Goal: Information Seeking & Learning: Learn about a topic

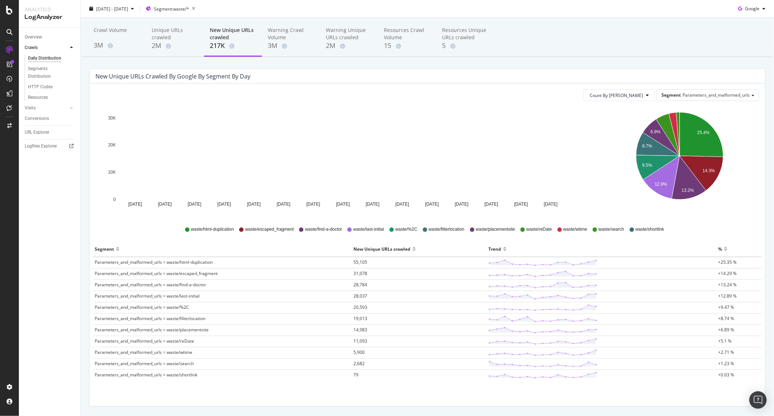
scroll to position [47, 0]
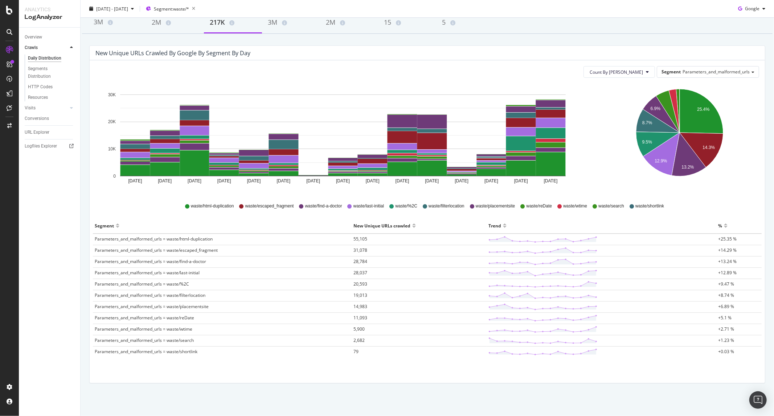
click at [718, 241] on span "+25.35 %" at bounding box center [727, 239] width 19 height 6
click at [596, 237] on line at bounding box center [596, 239] width 0 height 5
click at [593, 238] on icon at bounding box center [543, 239] width 109 height 7
click at [365, 238] on span "55,105" at bounding box center [361, 239] width 14 height 6
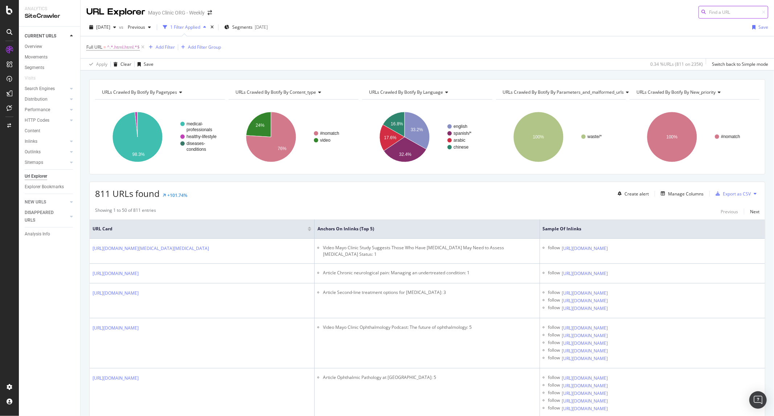
scroll to position [81, 0]
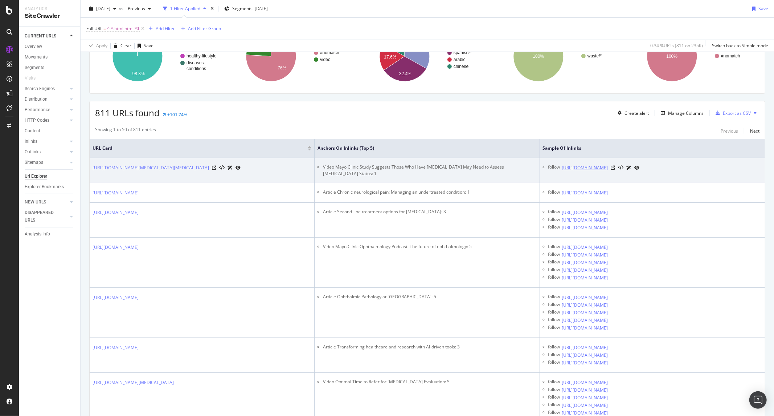
click at [608, 171] on link "https://www.mayoclinic.org/medical-professionals/neurology-neurosurgery/videos/…" at bounding box center [585, 167] width 46 height 7
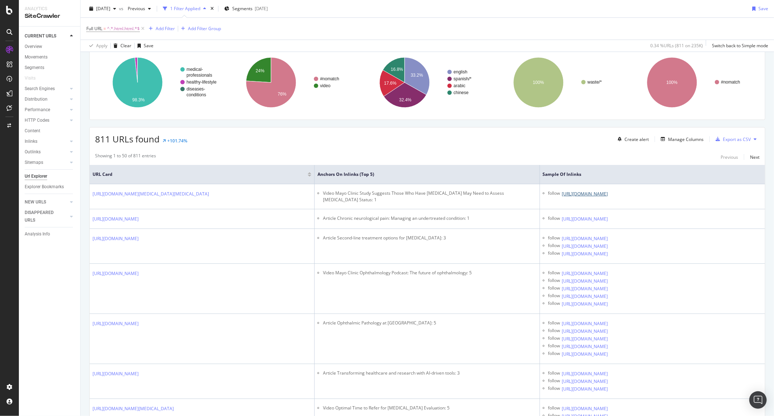
scroll to position [0, 0]
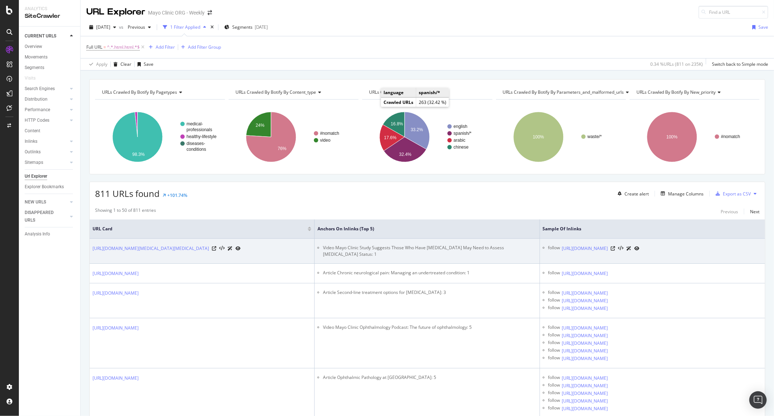
drag, startPoint x: 623, startPoint y: 253, endPoint x: 730, endPoint y: 257, distance: 106.8
click at [640, 252] on div "https://www.mayoclinic.org/medical-professionals/neurology-neurosurgery/videos/…" at bounding box center [601, 248] width 78 height 8
click at [616, 250] on icon at bounding box center [613, 248] width 4 height 4
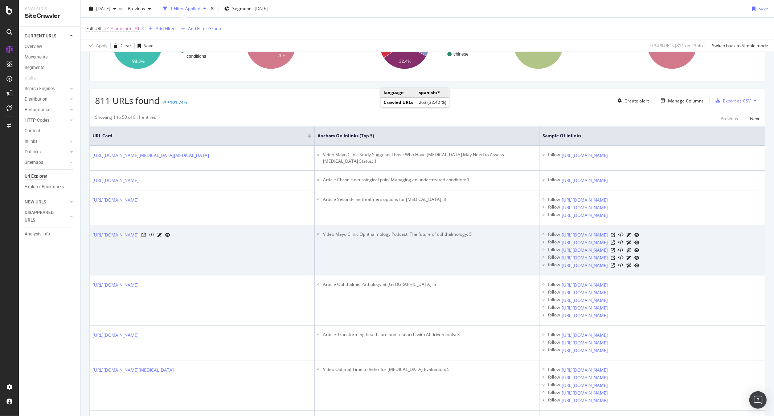
scroll to position [121, 0]
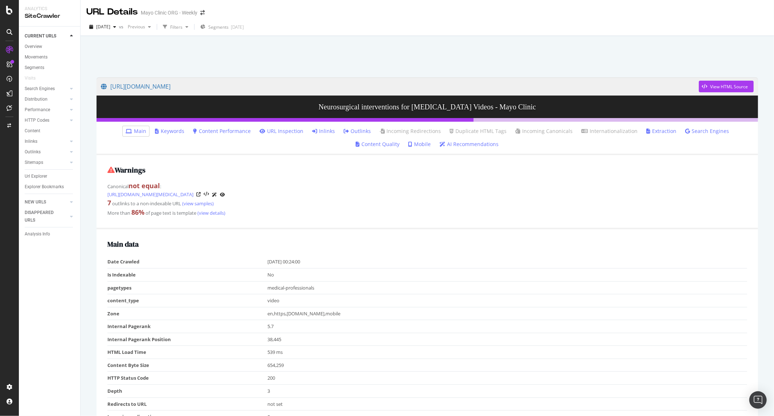
click at [312, 129] on link "Inlinks" at bounding box center [323, 130] width 23 height 7
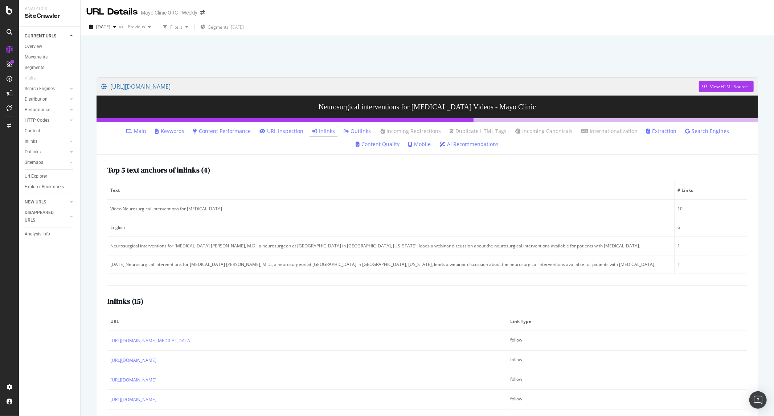
click at [344, 132] on link "Outlinks" at bounding box center [357, 130] width 27 height 7
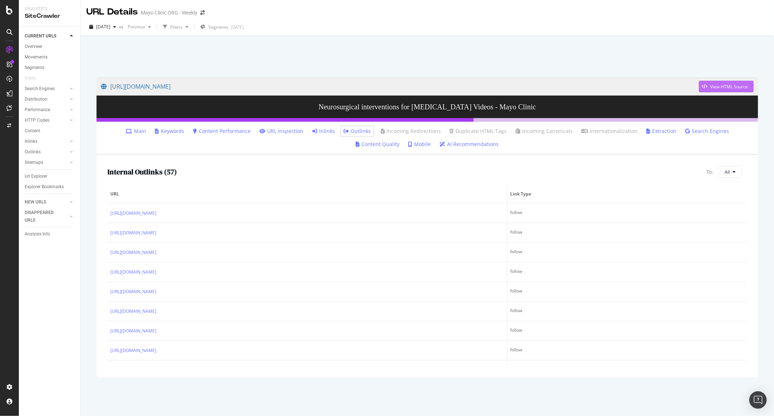
click at [716, 86] on div "View HTML Source" at bounding box center [729, 86] width 38 height 6
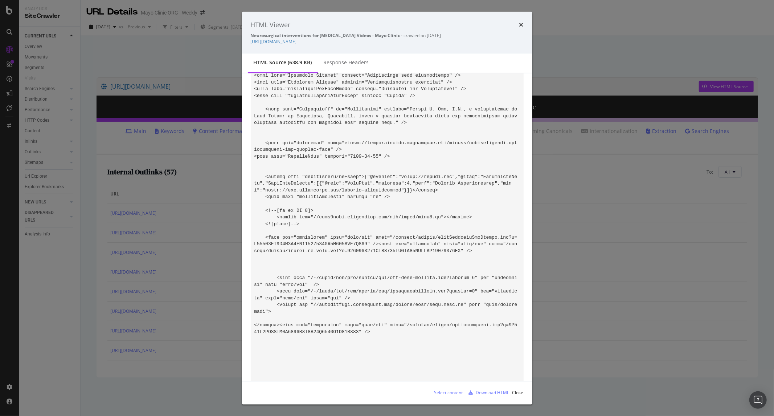
scroll to position [24419, 0]
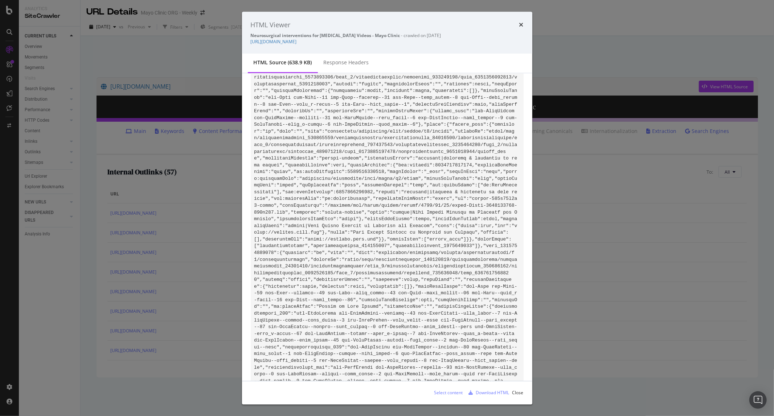
click at [359, 223] on code "modal" at bounding box center [391, 390] width 275 height 49448
click at [360, 219] on code "modal" at bounding box center [391, 390] width 275 height 49448
click at [436, 229] on code "modal" at bounding box center [391, 390] width 275 height 49448
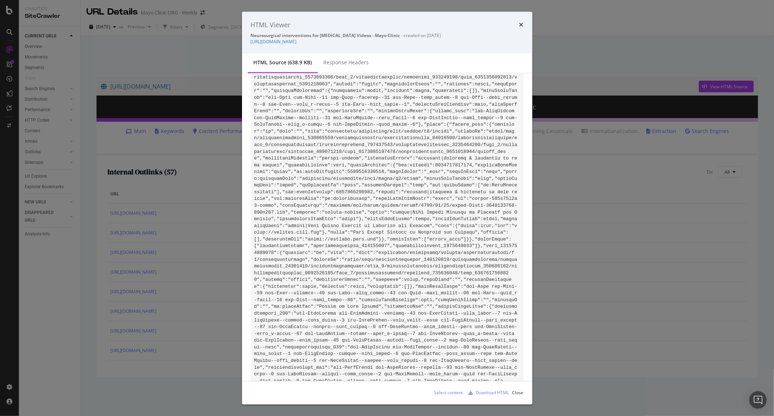
click at [112, 223] on div "HTML Viewer Neurosurgical interventions for chronic pain Videos - Mayo Clinic -…" at bounding box center [387, 208] width 774 height 416
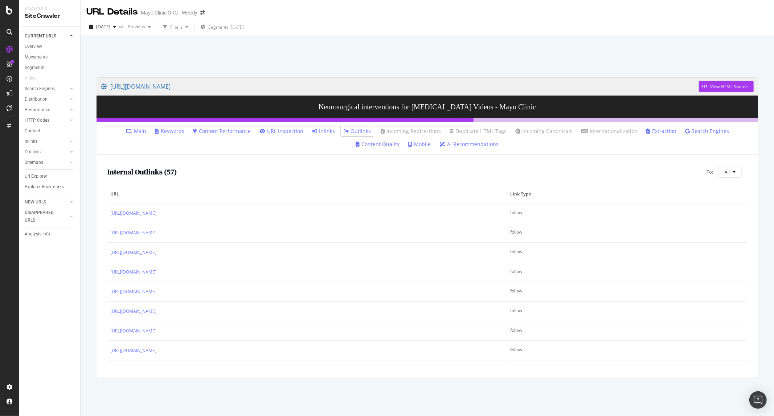
click at [312, 133] on link "Inlinks" at bounding box center [323, 130] width 23 height 7
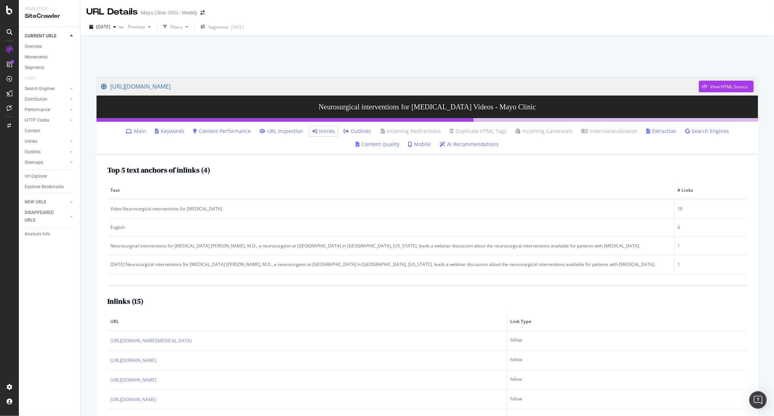
drag, startPoint x: 523, startPoint y: 50, endPoint x: 449, endPoint y: 32, distance: 75.8
click at [523, 50] on div at bounding box center [427, 54] width 676 height 31
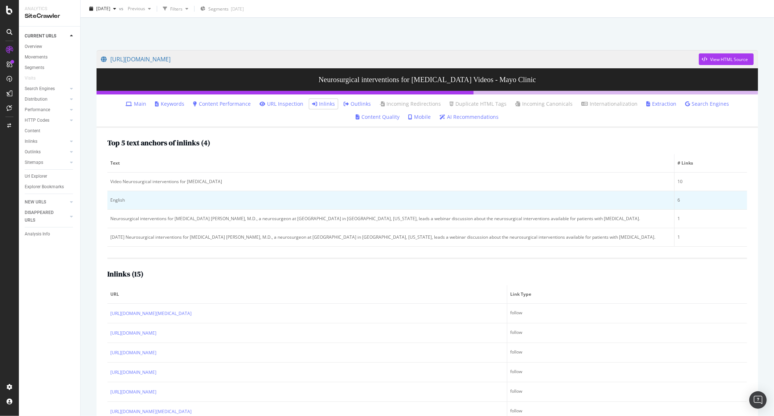
scroll to position [96, 0]
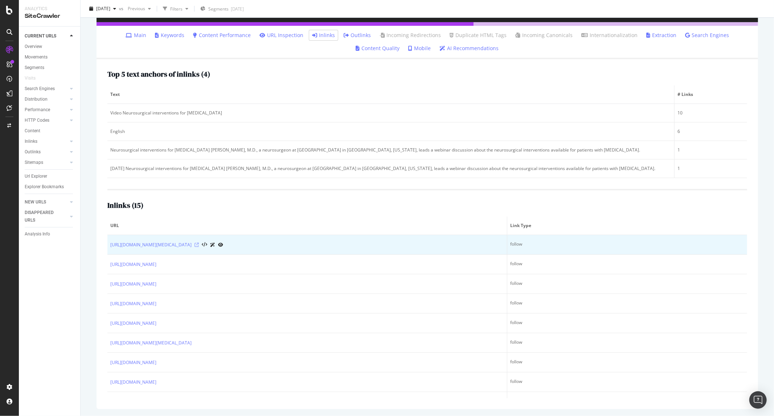
click at [199, 244] on icon at bounding box center [197, 245] width 4 height 4
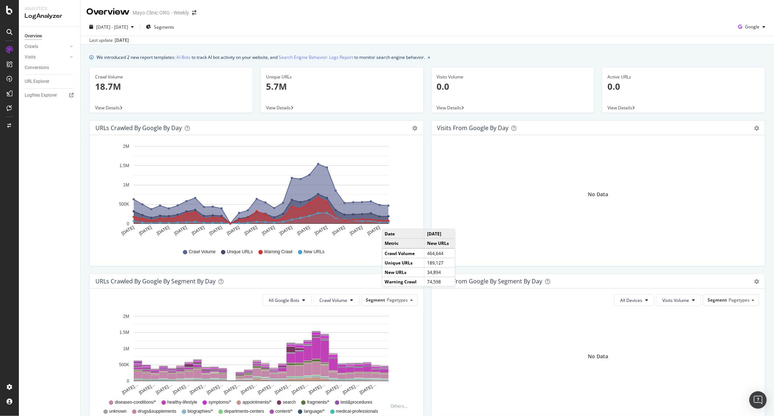
scroll to position [190, 0]
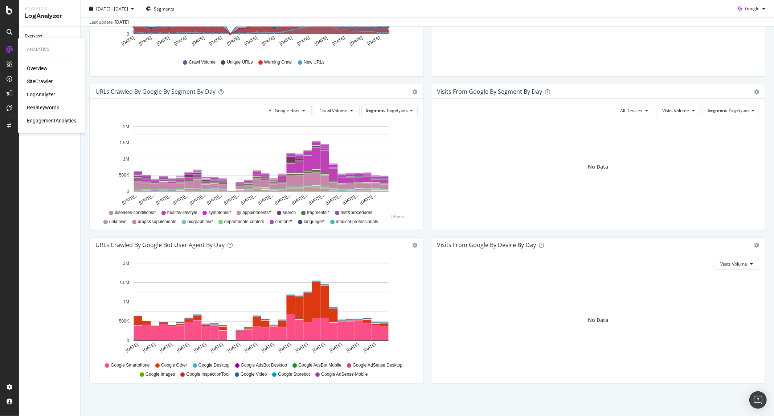
click at [41, 108] on div "RealKeywords" at bounding box center [43, 107] width 32 height 7
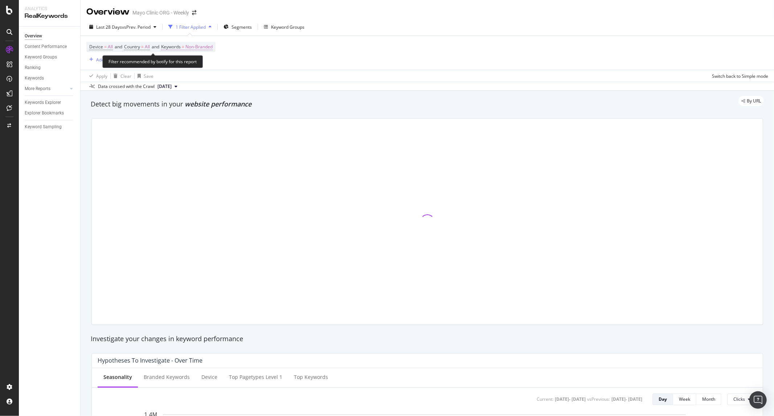
click at [180, 48] on span "Keywords" at bounding box center [171, 47] width 20 height 6
click at [187, 66] on span "Non-Branded" at bounding box center [187, 64] width 30 height 6
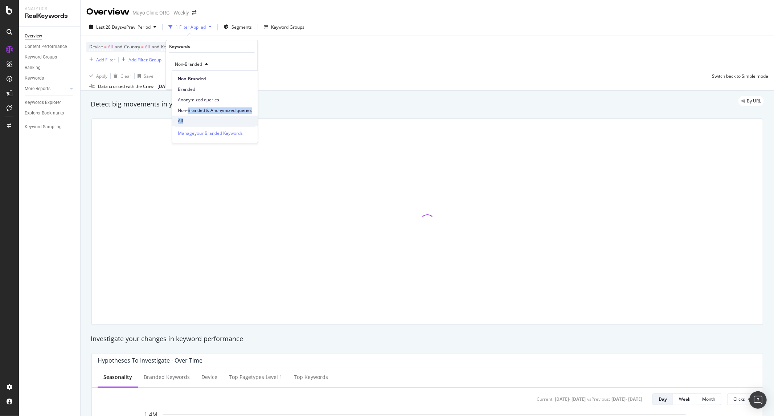
drag, startPoint x: 188, startPoint y: 114, endPoint x: 188, endPoint y: 121, distance: 6.5
click at [188, 121] on div "Non-Branded Branded Anonymized queries Non-Branded & Anonymized queries All" at bounding box center [215, 98] width 86 height 56
click at [188, 121] on span "All" at bounding box center [215, 121] width 74 height 7
click at [240, 76] on div "Apply" at bounding box center [241, 79] width 21 height 7
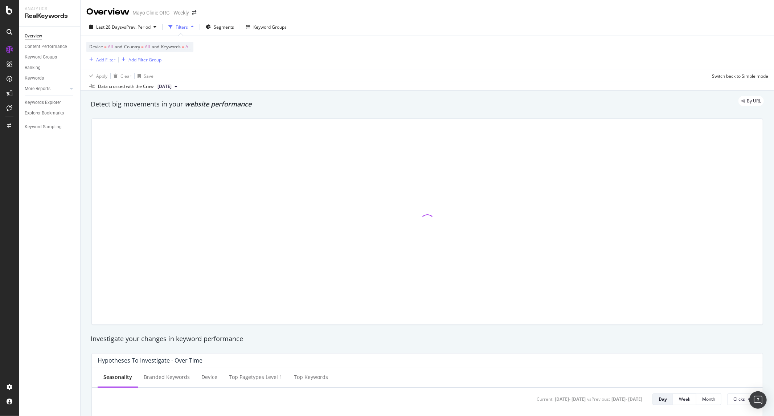
click at [100, 59] on div "Add Filter" at bounding box center [105, 60] width 19 height 6
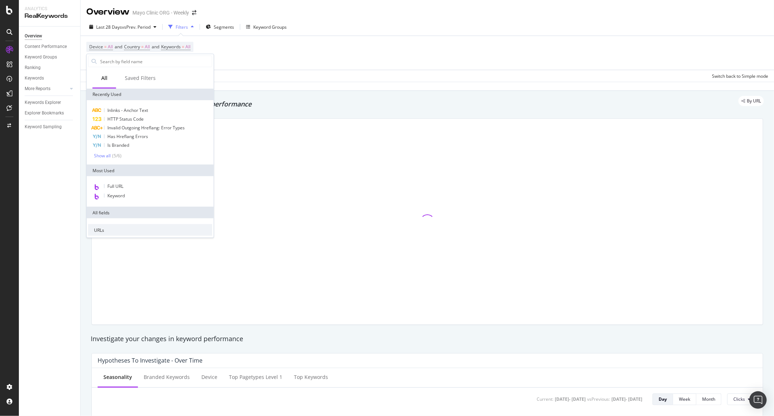
click at [273, 69] on div "Device = All and Country = All and Keywords = All Add Filter Add Filter Group" at bounding box center [427, 53] width 682 height 34
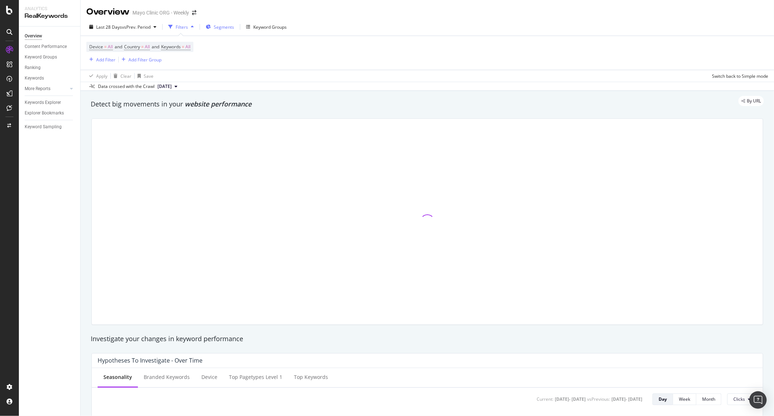
click at [230, 29] on span "Segments" at bounding box center [224, 27] width 20 height 6
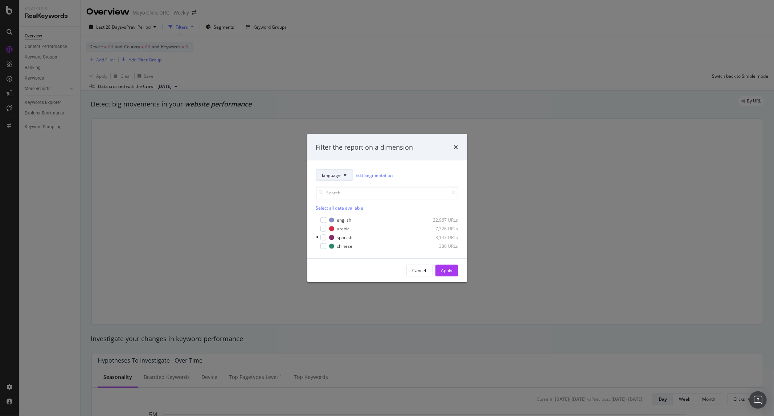
click at [338, 176] on span "language" at bounding box center [331, 175] width 19 height 6
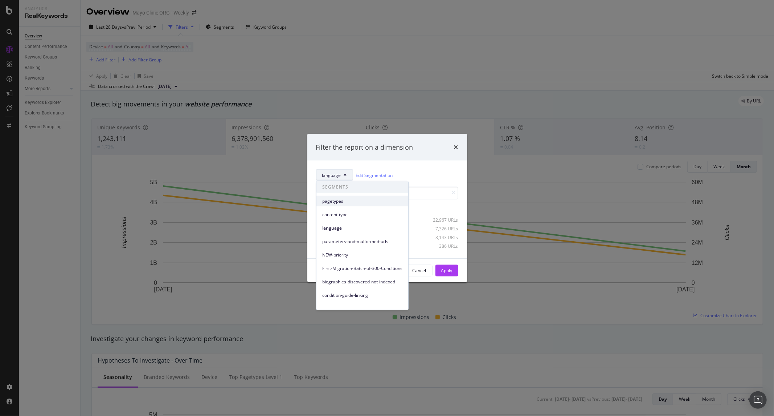
click at [382, 203] on span "pagetypes" at bounding box center [362, 200] width 80 height 7
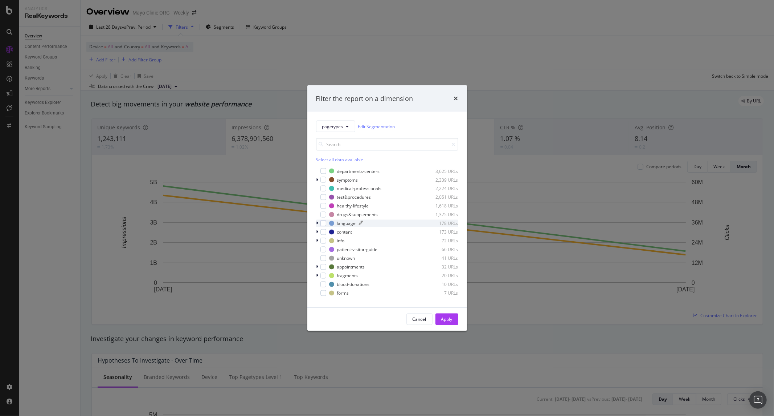
scroll to position [32, 0]
click at [420, 315] on div "Cancel" at bounding box center [420, 319] width 14 height 10
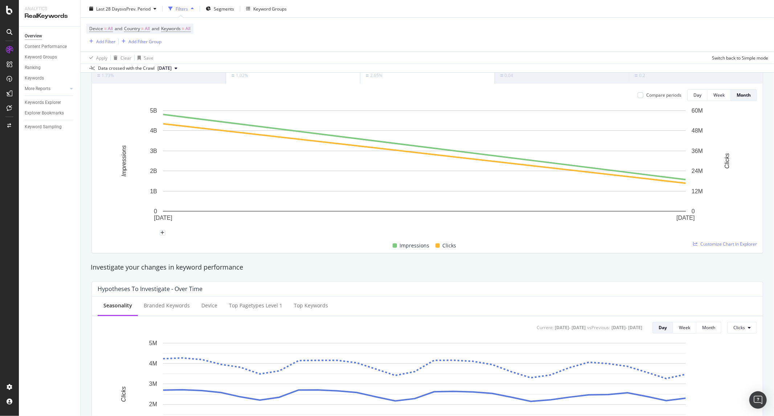
scroll to position [0, 0]
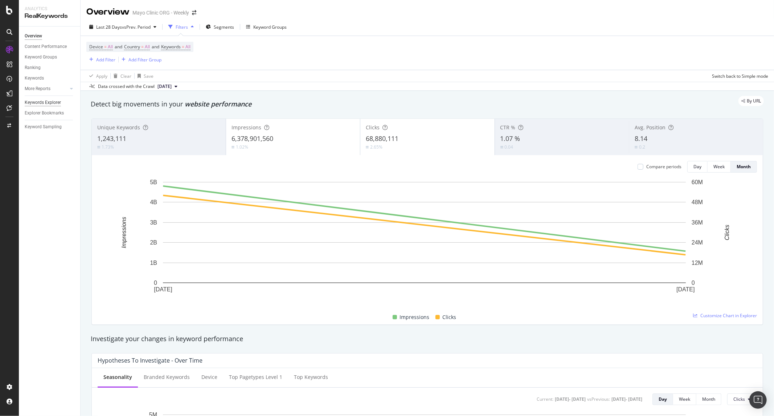
click at [43, 105] on div "Keywords Explorer" at bounding box center [43, 103] width 36 height 8
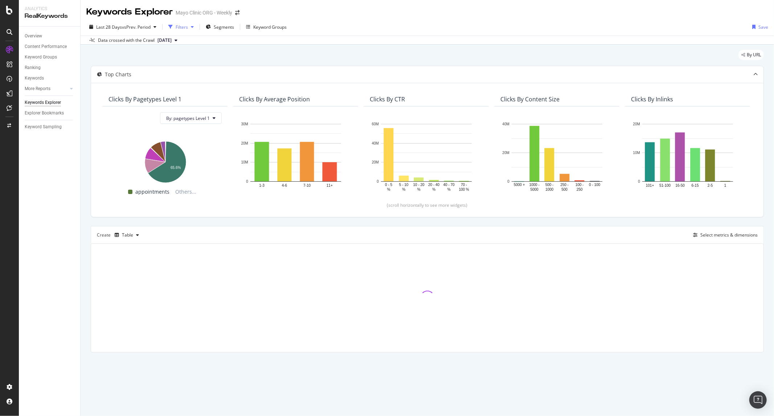
click at [188, 32] on div "Filters" at bounding box center [181, 26] width 31 height 11
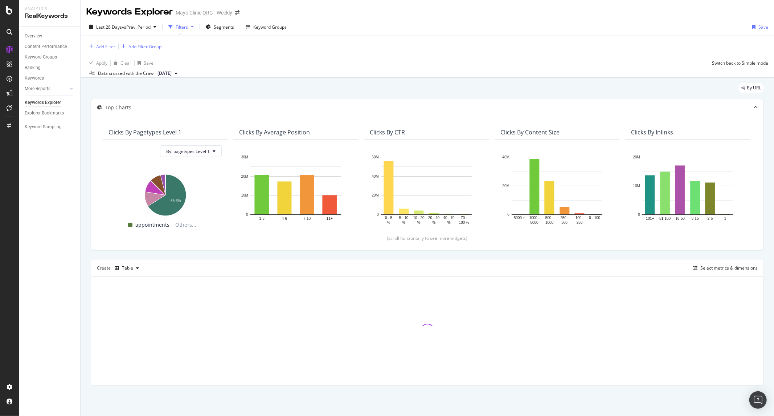
click at [89, 41] on div "Add Filter Add Filter Group" at bounding box center [427, 46] width 682 height 21
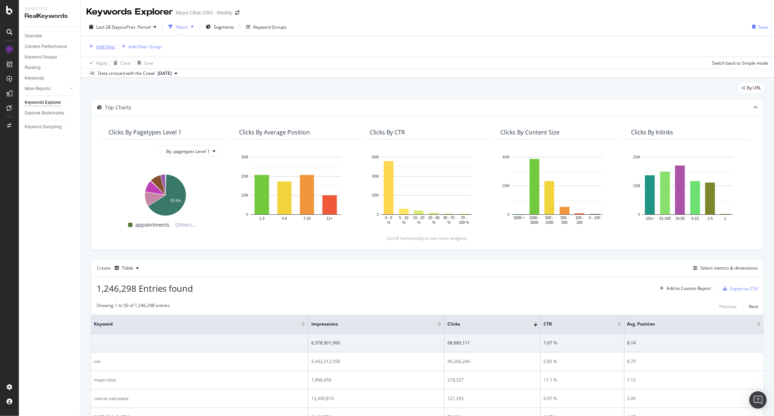
click at [90, 46] on icon "button" at bounding box center [91, 46] width 4 height 4
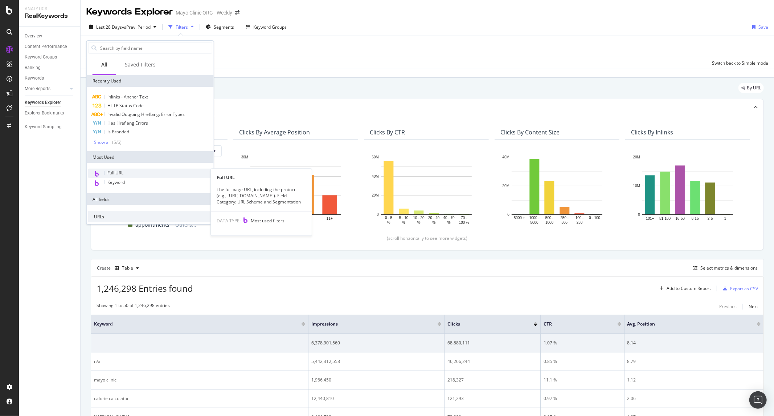
click at [131, 172] on div "Full URL" at bounding box center [150, 172] width 124 height 9
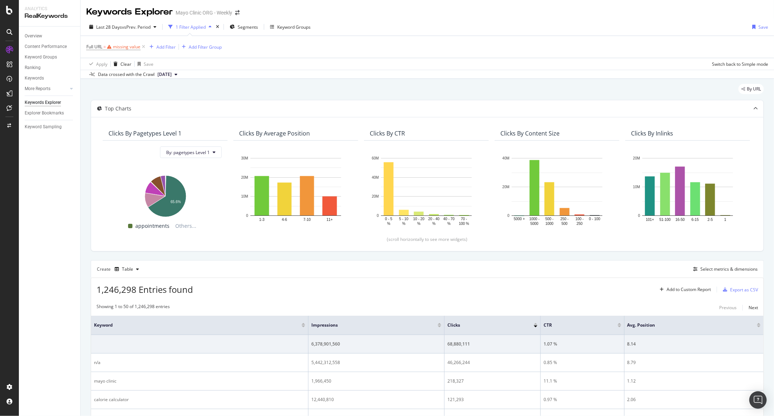
click at [291, 60] on div "Apply Clear Save Switch back to Simple mode" at bounding box center [428, 64] width 694 height 12
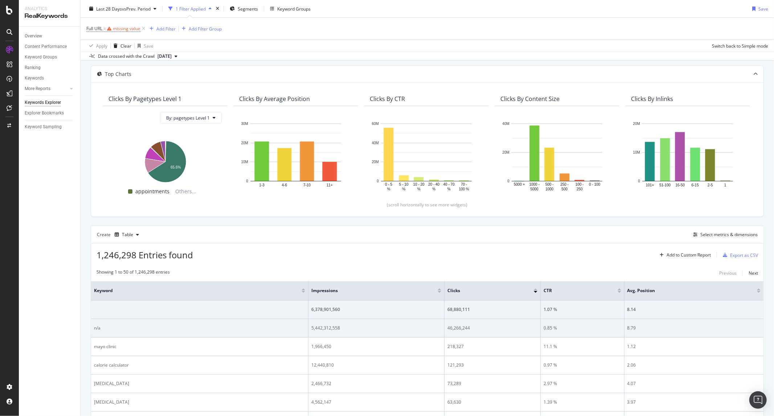
scroll to position [121, 0]
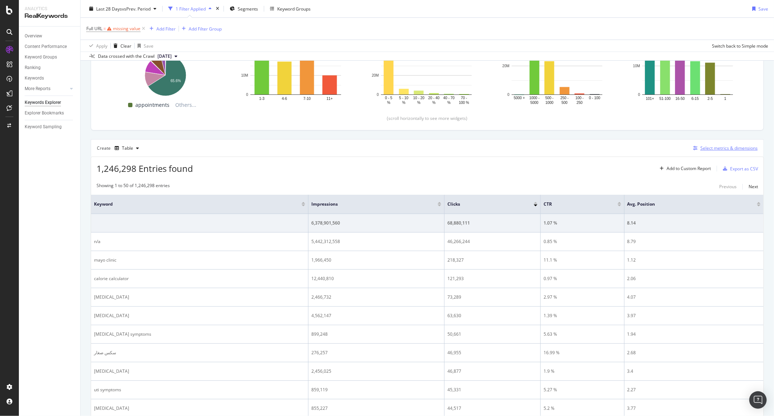
click at [702, 148] on div "Select metrics & dimensions" at bounding box center [729, 148] width 57 height 6
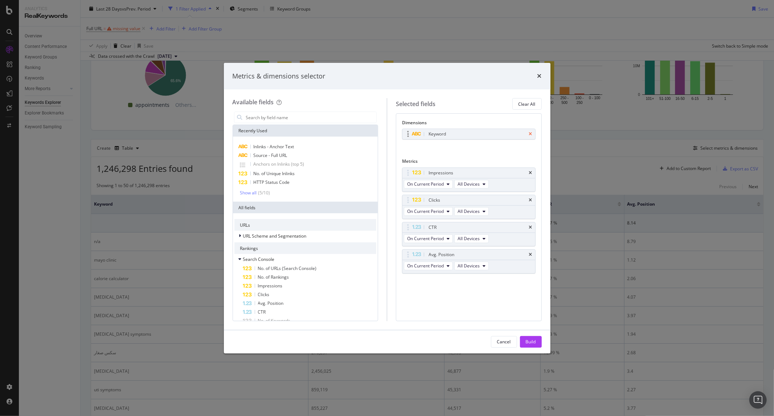
click at [530, 135] on icon "times" at bounding box center [530, 134] width 3 height 4
drag, startPoint x: 520, startPoint y: 198, endPoint x: 513, endPoint y: 172, distance: 27.1
click at [513, 172] on body "Analytics RealKeywords Overview Content Performance Keyword Groups Ranking Keyw…" at bounding box center [387, 208] width 774 height 416
click at [530, 223] on icon "times" at bounding box center [530, 225] width 3 height 4
click at [530, 224] on icon "times" at bounding box center [530, 225] width 3 height 4
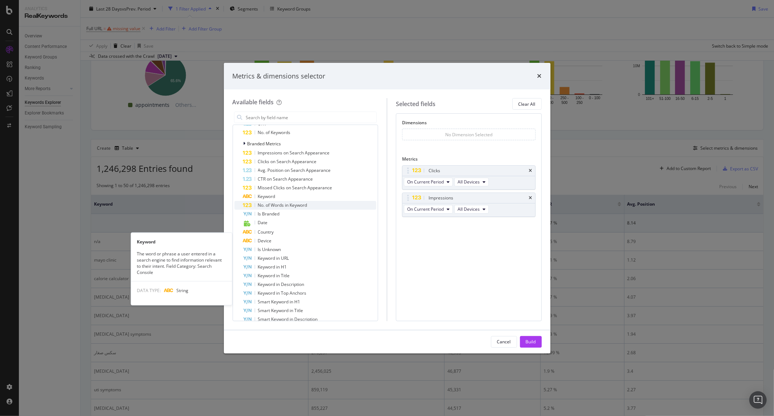
scroll to position [201, 0]
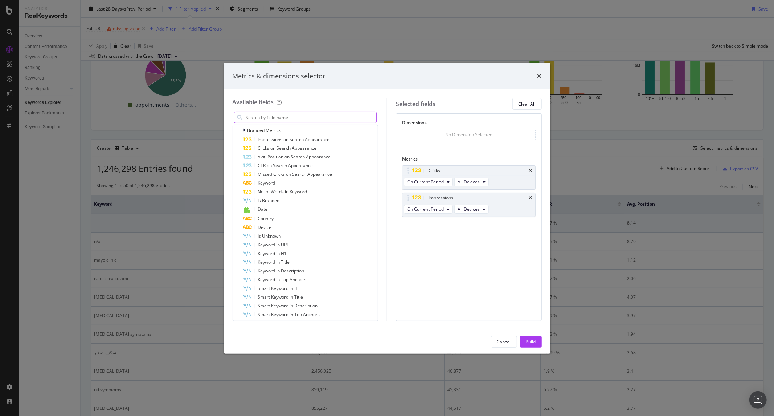
click at [309, 117] on input "modal" at bounding box center [310, 117] width 131 height 11
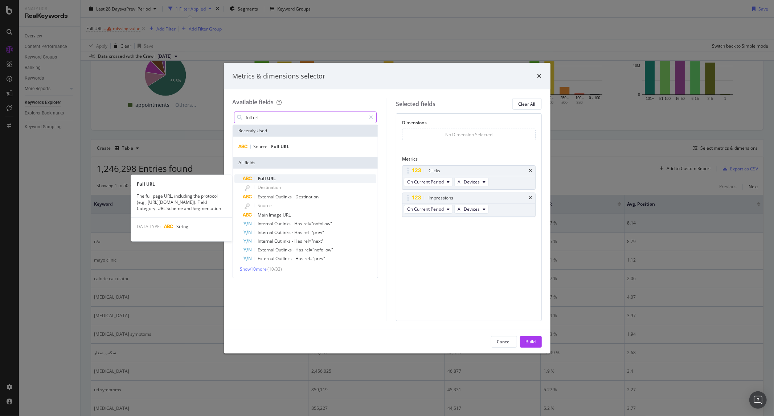
type input "full url"
click at [305, 180] on div "Full URL" at bounding box center [310, 178] width 134 height 9
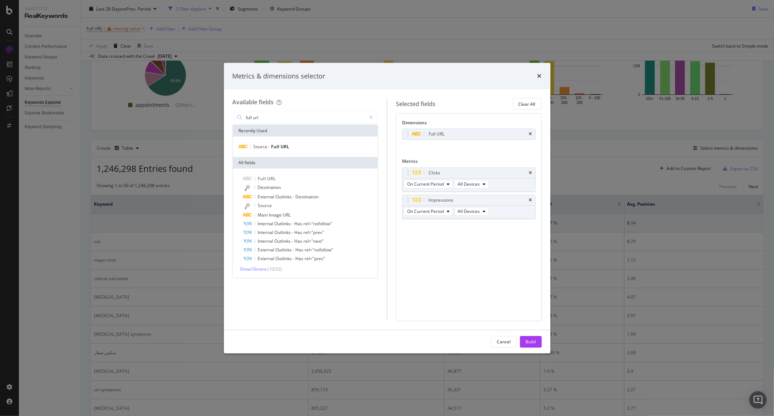
drag, startPoint x: 492, startPoint y: 300, endPoint x: 492, endPoint y: 271, distance: 29.4
click at [492, 300] on div "Dimensions Full URL You can use this field as a dimension Metrics Clicks On Cur…" at bounding box center [469, 216] width 146 height 207
click at [527, 341] on div "Build" at bounding box center [531, 341] width 10 height 6
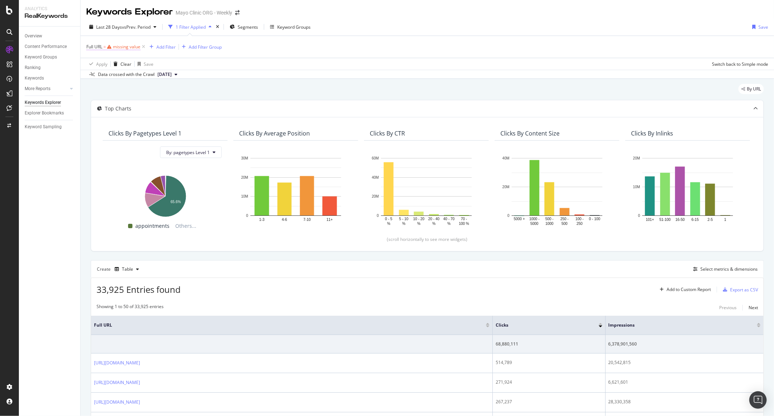
click at [121, 49] on div "missing value" at bounding box center [127, 47] width 28 height 6
click at [114, 77] on input "text" at bounding box center [132, 78] width 79 height 12
click at [97, 73] on input "text" at bounding box center [132, 78] width 79 height 12
paste input "mayoclinic.org/healthy-lifestyle/fitness/multimedia/"
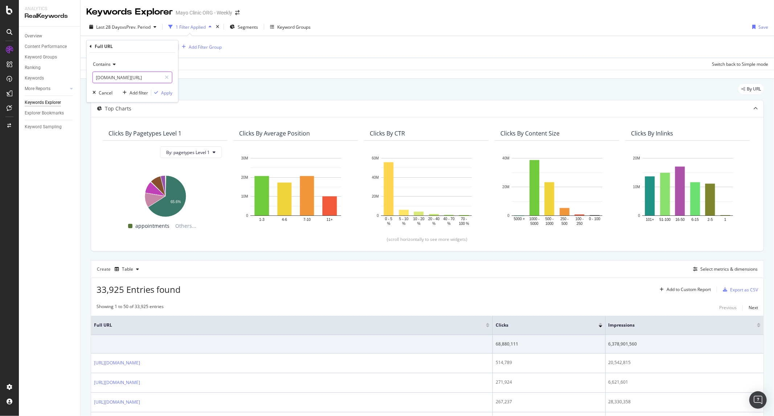
type input "mayoclinic.org/healthy-lifestyle/fitness/multimedia/"
drag, startPoint x: 175, startPoint y: 94, endPoint x: 171, endPoint y: 94, distance: 4.0
click at [171, 94] on div "Contains mayoclinic.org/healthy-lifestyle/fitness/multimedia/ Cancel Add filter…" at bounding box center [132, 77] width 91 height 49
click at [169, 94] on div "Apply" at bounding box center [166, 93] width 11 height 6
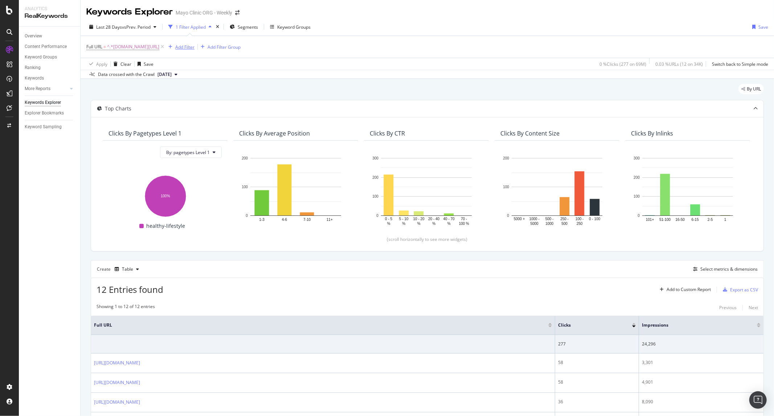
click at [195, 45] on div "Add Filter" at bounding box center [184, 47] width 19 height 6
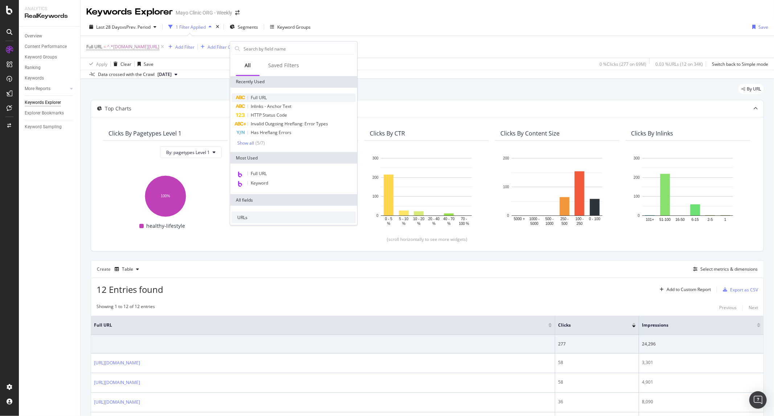
click at [261, 97] on span "Full URL" at bounding box center [259, 97] width 16 height 6
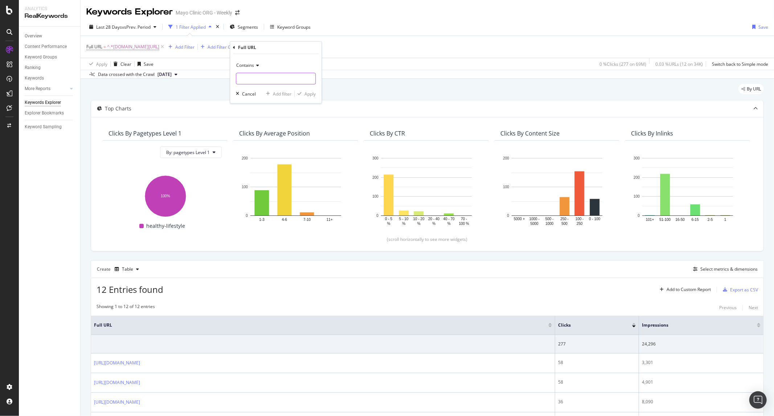
click at [267, 82] on input "text" at bounding box center [275, 79] width 79 height 12
type input "vid-"
click at [314, 95] on div "Apply" at bounding box center [310, 94] width 11 height 6
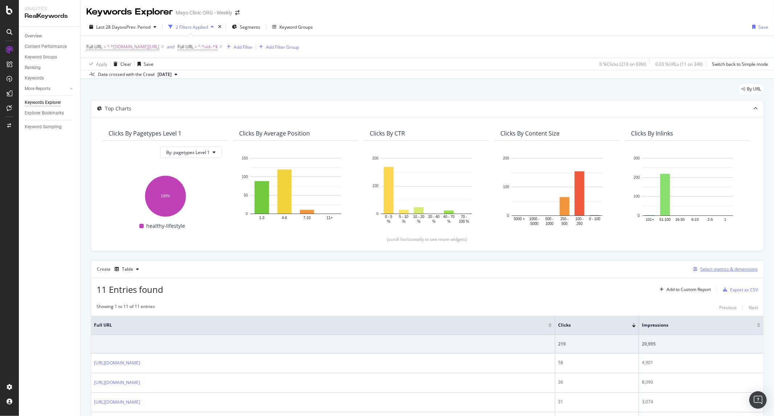
click at [702, 273] on div "Select metrics & dimensions" at bounding box center [724, 269] width 68 height 8
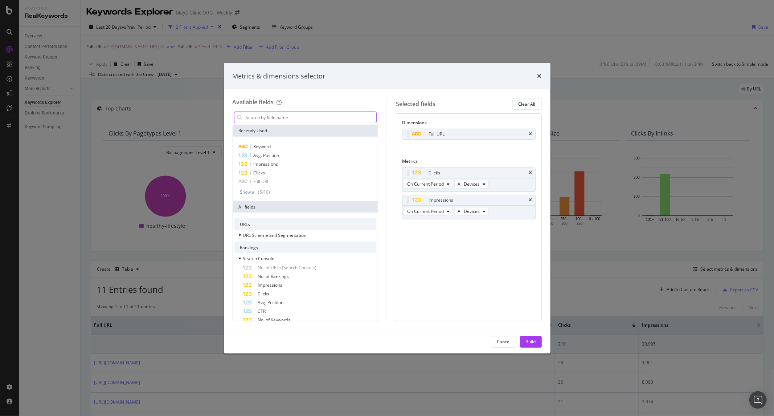
click at [290, 122] on input "modal" at bounding box center [310, 117] width 131 height 11
type input "["
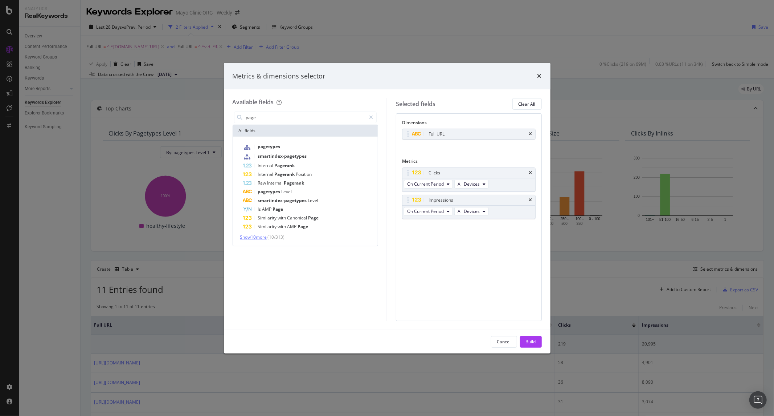
type input "page"
click at [261, 239] on span "Show 10 more" at bounding box center [253, 237] width 27 height 6
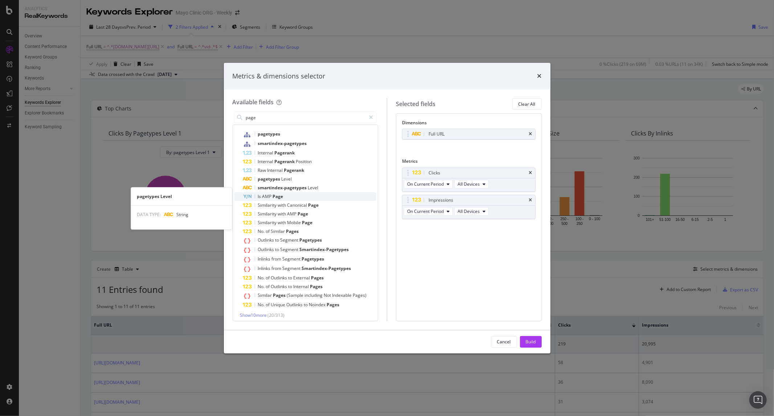
scroll to position [16, 0]
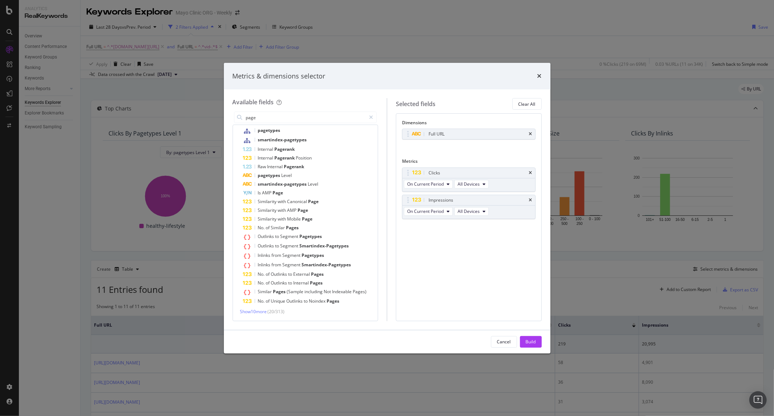
click at [465, 292] on div "Dimensions Full URL You can use this field as a dimension Metrics Clicks On Cur…" at bounding box center [469, 216] width 146 height 207
drag, startPoint x: 330, startPoint y: 391, endPoint x: 332, endPoint y: 388, distance: 4.1
click at [331, 391] on div "Metrics & dimensions selector Available fields page All fields pagetypes smarti…" at bounding box center [387, 208] width 774 height 416
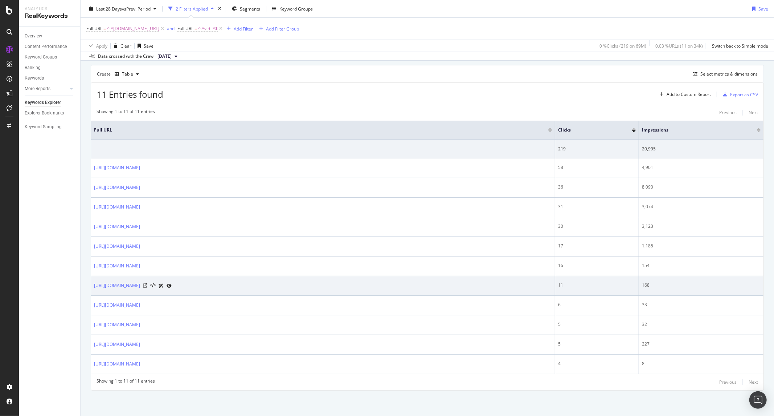
scroll to position [0, 0]
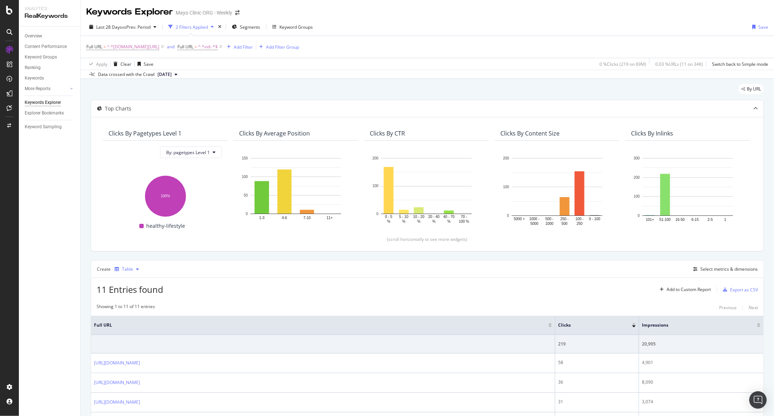
click at [117, 268] on icon "button" at bounding box center [117, 269] width 4 height 4
click at [131, 296] on div "Trend" at bounding box center [135, 294] width 12 height 6
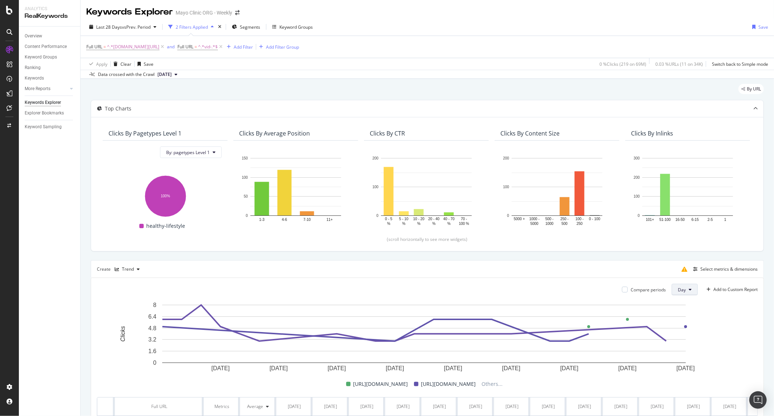
click at [678, 293] on span "Day" at bounding box center [682, 289] width 8 height 6
click at [680, 332] on span "Month" at bounding box center [678, 331] width 13 height 7
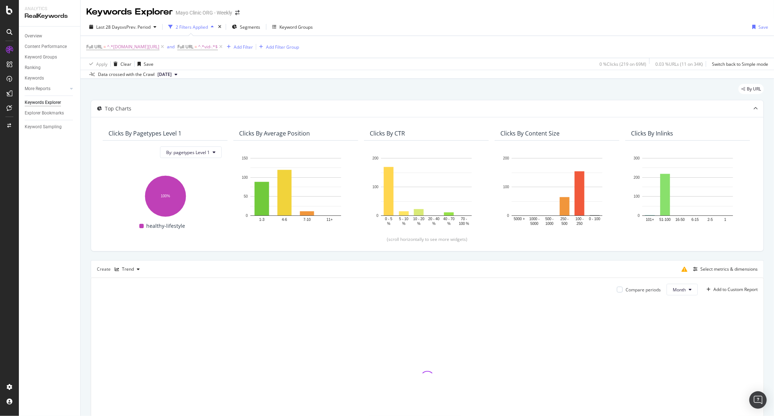
click at [575, 274] on div "Create Trend Select metrics & dimensions" at bounding box center [427, 268] width 673 height 17
click at [142, 25] on span "vs Prev. Period" at bounding box center [136, 27] width 29 height 6
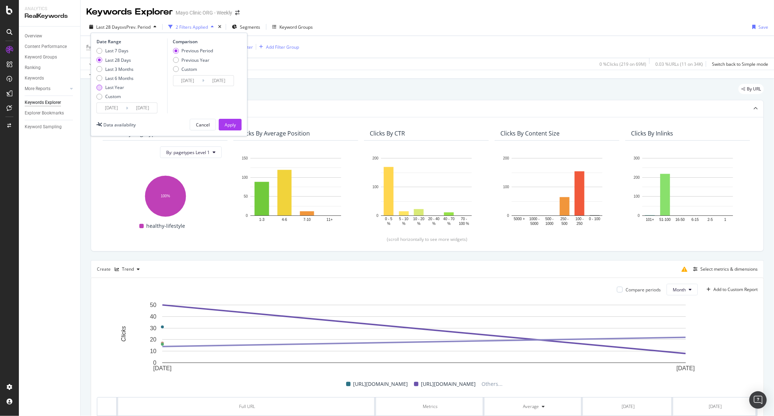
click at [117, 86] on div "Last Year" at bounding box center [114, 87] width 19 height 6
type input "2024/09/08"
type input "2023/09/09"
type input "2024/09/07"
click at [231, 125] on div "Apply" at bounding box center [230, 125] width 11 height 6
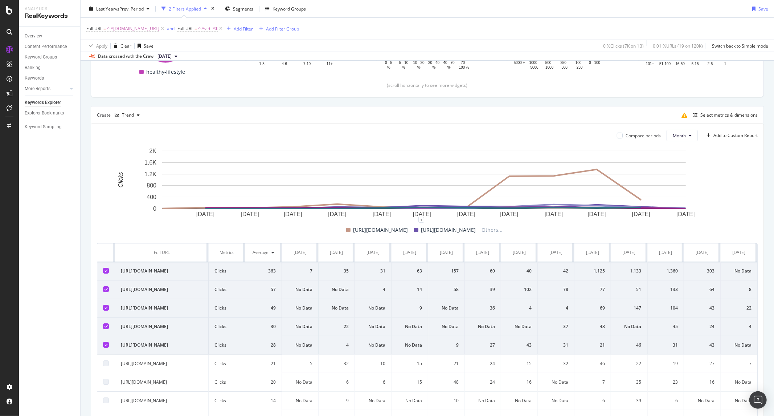
scroll to position [267, 0]
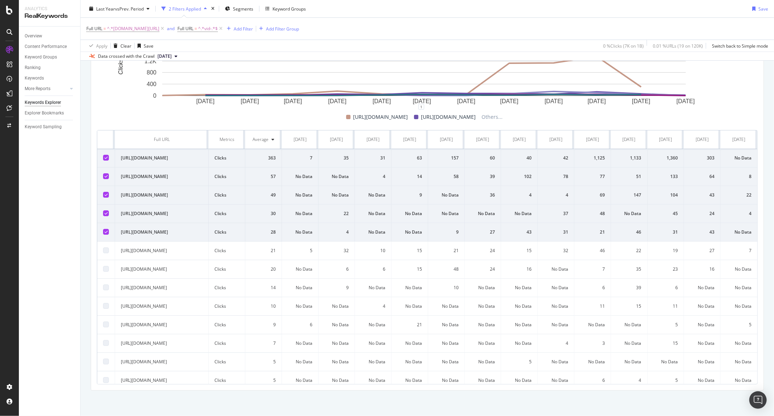
click at [103, 223] on td at bounding box center [106, 213] width 18 height 19
click at [109, 186] on td at bounding box center [106, 176] width 18 height 19
click at [105, 178] on icon at bounding box center [106, 176] width 3 height 4
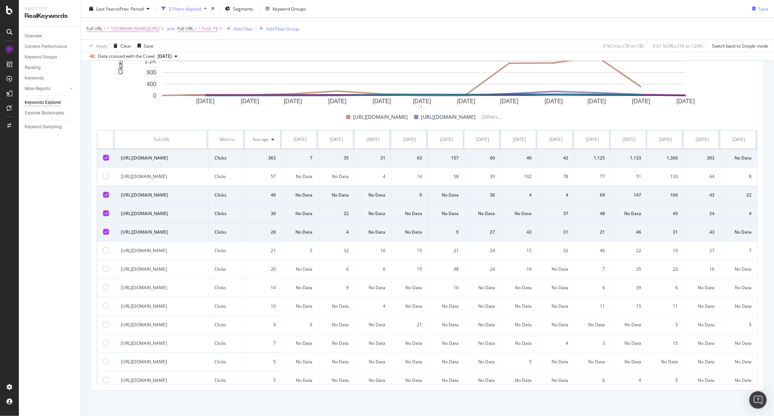
click at [105, 196] on icon at bounding box center [106, 195] width 3 height 4
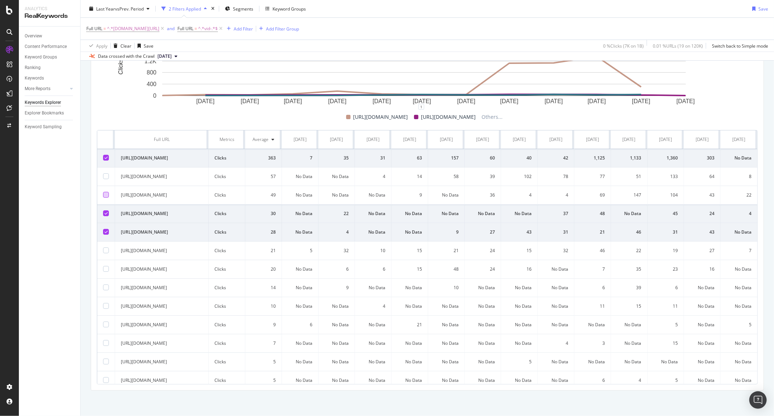
click at [106, 216] on div at bounding box center [106, 213] width 6 height 6
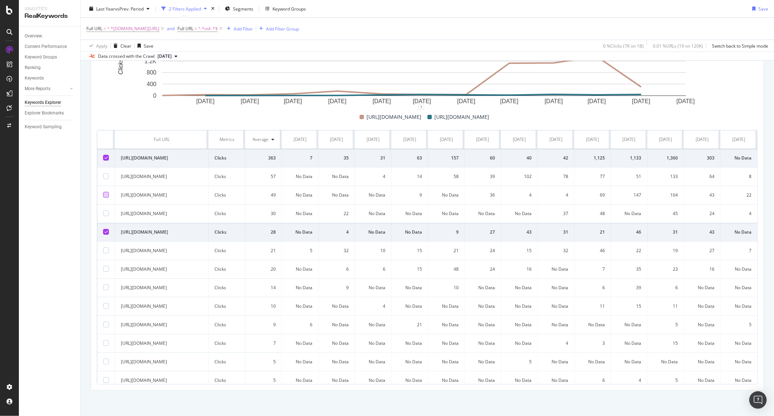
click at [103, 241] on td at bounding box center [106, 232] width 18 height 19
click at [105, 235] on div at bounding box center [106, 232] width 6 height 6
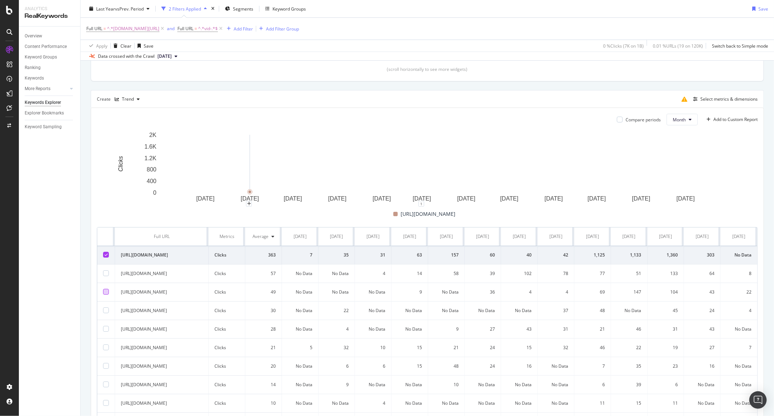
scroll to position [201, 0]
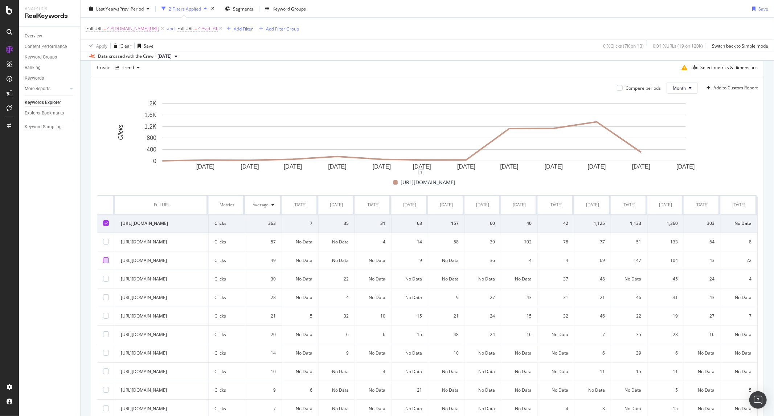
click at [104, 223] on div at bounding box center [106, 223] width 6 height 6
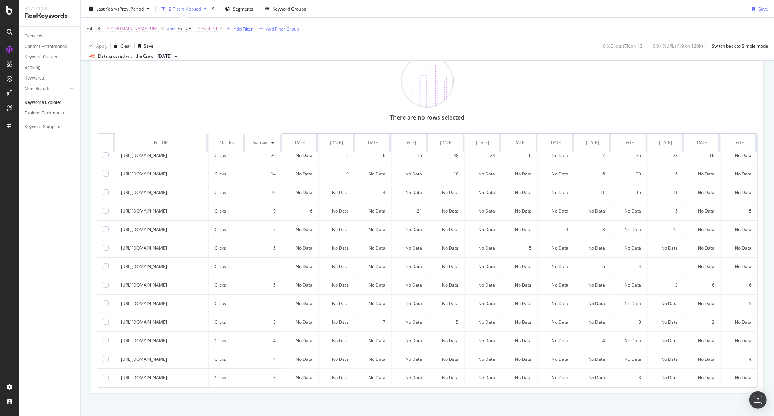
scroll to position [258, 0]
click at [106, 353] on div at bounding box center [106, 356] width 6 height 6
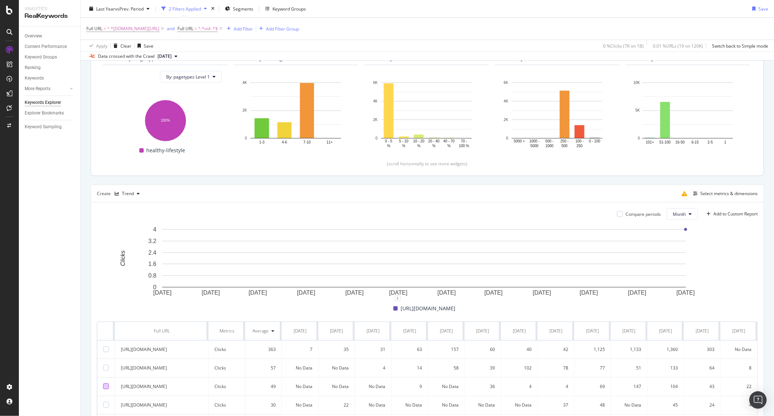
scroll to position [0, 0]
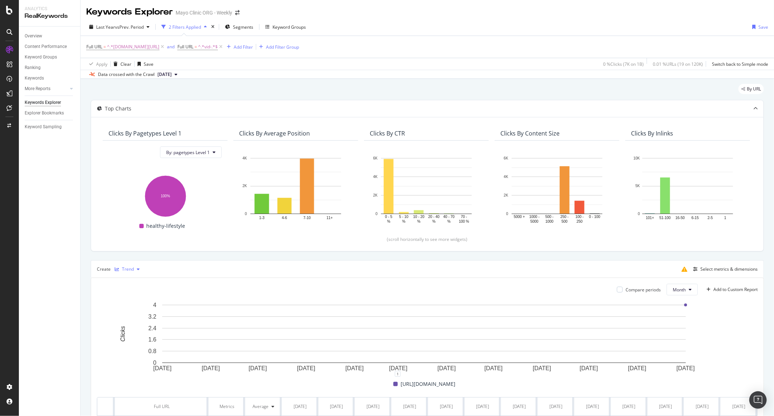
click at [122, 264] on div "Trend" at bounding box center [127, 269] width 31 height 11
click at [136, 281] on div "Table" at bounding box center [134, 282] width 11 height 6
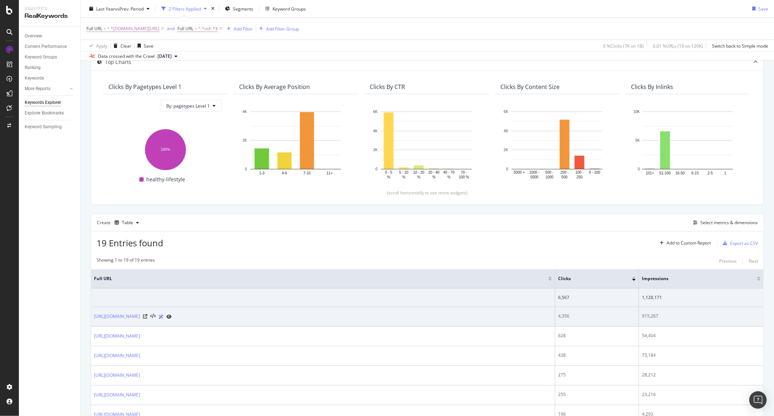
scroll to position [121, 0]
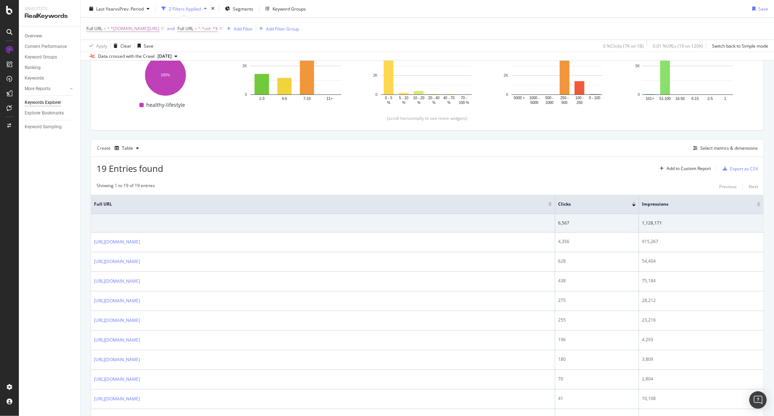
click at [714, 154] on div "Create Table Select metrics & dimensions" at bounding box center [427, 147] width 673 height 17
click at [714, 146] on div "Select metrics & dimensions" at bounding box center [729, 148] width 57 height 6
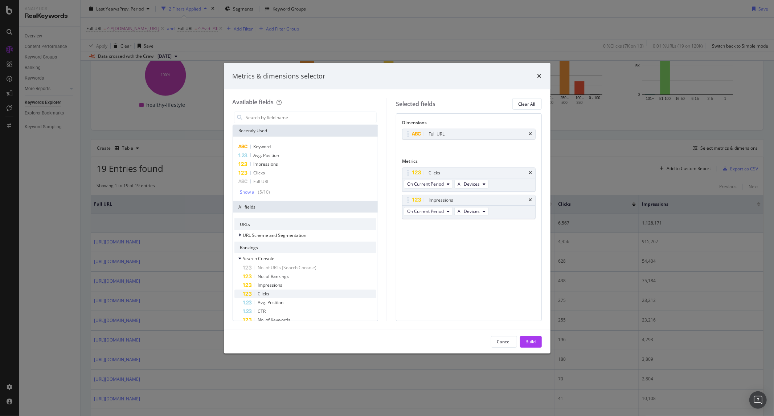
click at [280, 294] on div "Clicks" at bounding box center [310, 293] width 134 height 9
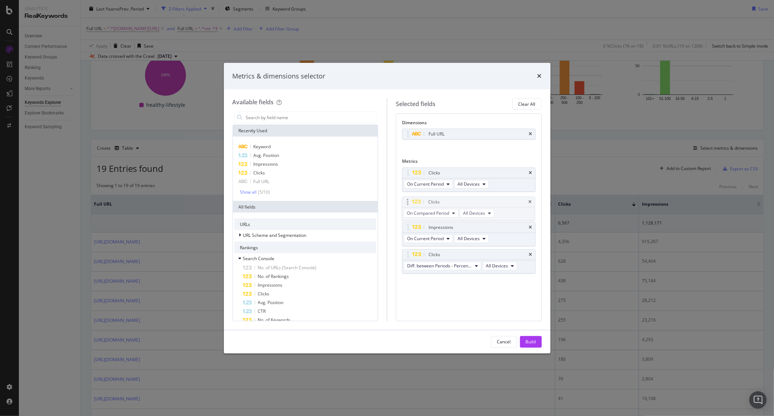
drag, startPoint x: 455, startPoint y: 227, endPoint x: 455, endPoint y: 201, distance: 25.8
click at [455, 201] on body "Analytics RealKeywords Overview Content Performance Keyword Groups Ranking Keyw…" at bounding box center [387, 208] width 774 height 416
drag, startPoint x: 457, startPoint y: 261, endPoint x: 458, endPoint y: 230, distance: 31.6
click at [458, 230] on body "Analytics RealKeywords Overview Content Performance Keyword Groups Ranking Keyw…" at bounding box center [387, 208] width 774 height 416
click at [456, 232] on div "modal" at bounding box center [469, 232] width 133 height 0
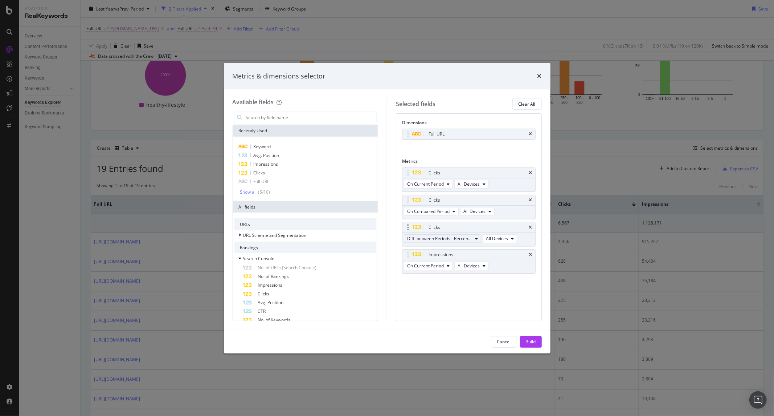
click at [456, 237] on span "Diff. between Periods - Percentage" at bounding box center [439, 238] width 65 height 6
click at [457, 293] on span "Diff. between Periods - Value" at bounding box center [446, 292] width 72 height 7
click at [449, 302] on div "Dimensions Full URL You can use this field as a dimension Metrics Clicks On Cur…" at bounding box center [469, 216] width 146 height 207
click at [288, 288] on div "Impressions" at bounding box center [310, 285] width 134 height 9
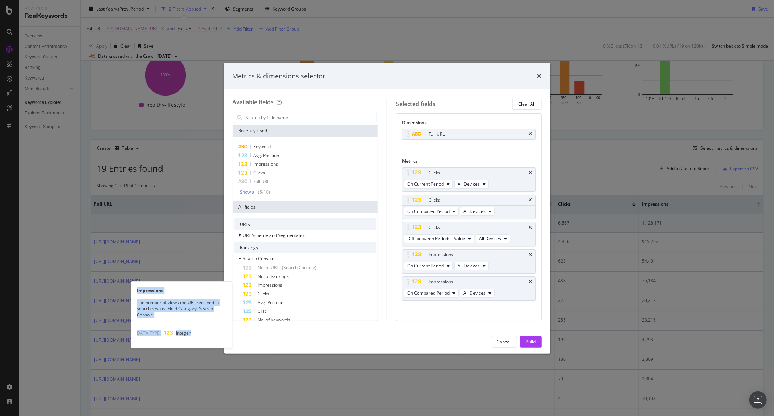
click at [288, 288] on div "Impressions" at bounding box center [310, 285] width 134 height 9
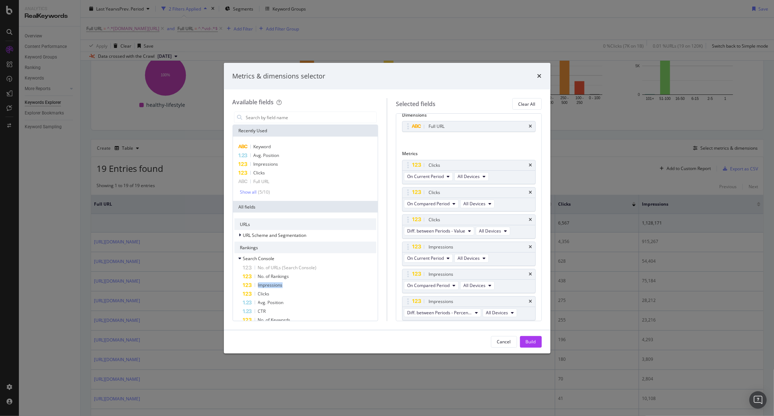
click at [288, 288] on div "Impressions" at bounding box center [310, 285] width 134 height 9
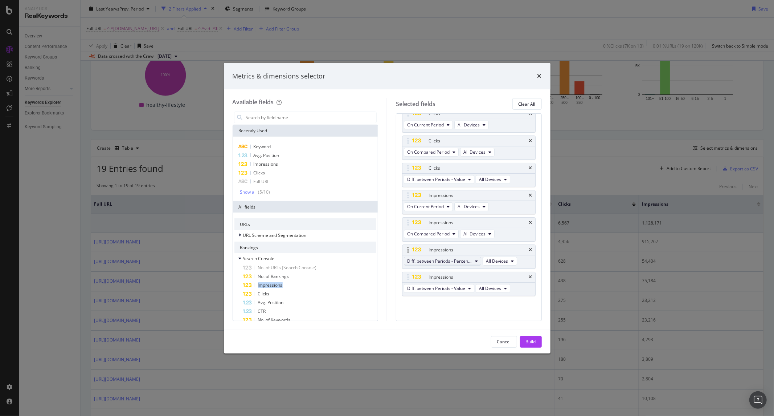
click at [441, 262] on span "Diff. between Periods - Percentage" at bounding box center [439, 261] width 65 height 6
click at [544, 317] on div "Available fields Recently Used Keyword Avg. Position Impressions Clicks Full UR…" at bounding box center [387, 209] width 327 height 240
click at [542, 317] on div "Available fields Recently Used Keyword Avg. Position Impressions Clicks Full UR…" at bounding box center [387, 209] width 327 height 240
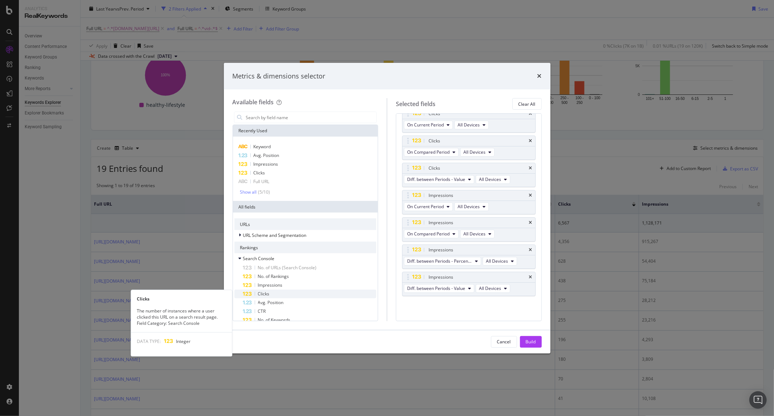
click at [291, 292] on div "Clicks" at bounding box center [310, 293] width 134 height 9
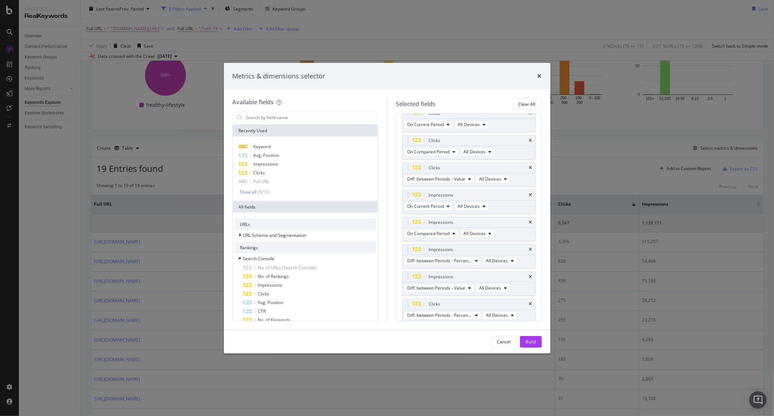
scroll to position [62, 0]
drag, startPoint x: 426, startPoint y: 301, endPoint x: 426, endPoint y: 166, distance: 135.0
click at [426, 166] on body "Analytics RealKeywords Overview Content Performance Keyword Groups Ranking Keyw…" at bounding box center [387, 208] width 774 height 416
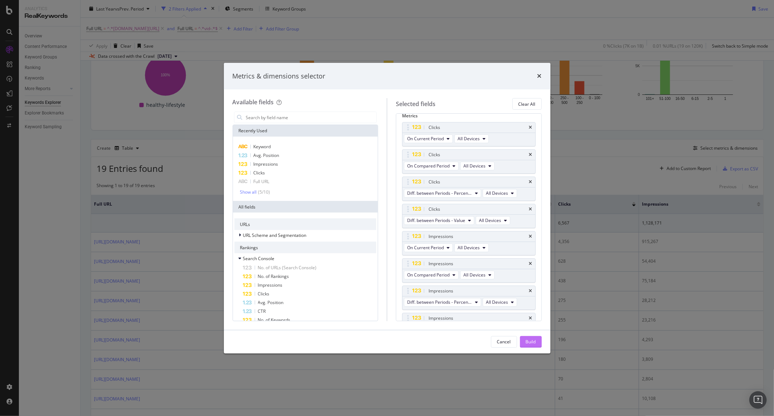
scroll to position [86, 0]
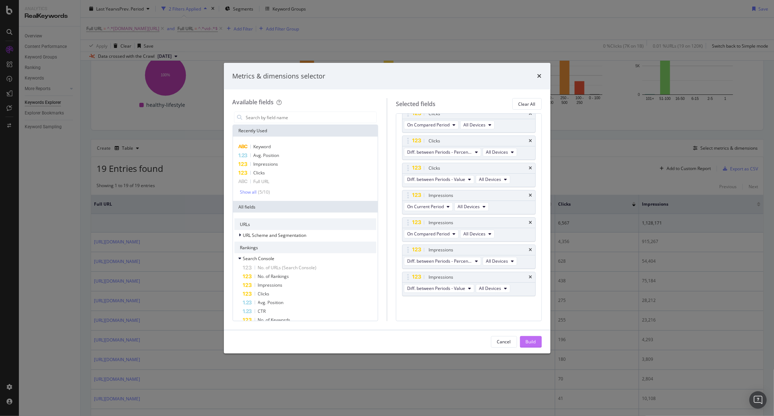
click at [529, 342] on div "Build" at bounding box center [531, 341] width 10 height 6
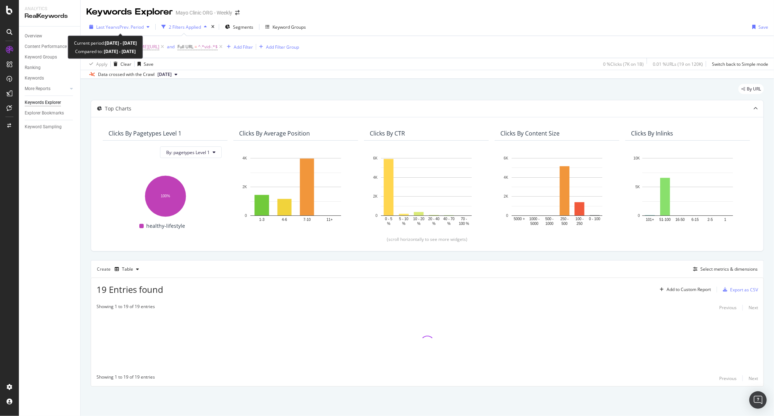
click at [125, 29] on span "vs Prev. Period" at bounding box center [129, 27] width 29 height 6
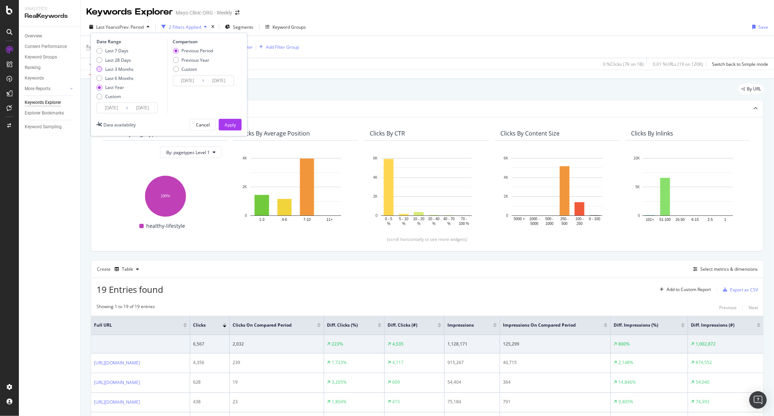
click at [123, 70] on div "Last 3 Months" at bounding box center [119, 69] width 28 height 6
type input "2025/06/08"
type input "2025/03/08"
type input "2025/06/07"
click at [225, 127] on div "Apply" at bounding box center [230, 125] width 11 height 6
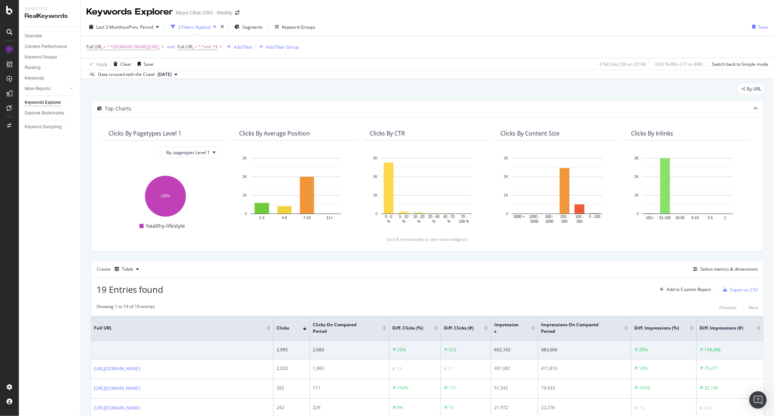
scroll to position [490, 0]
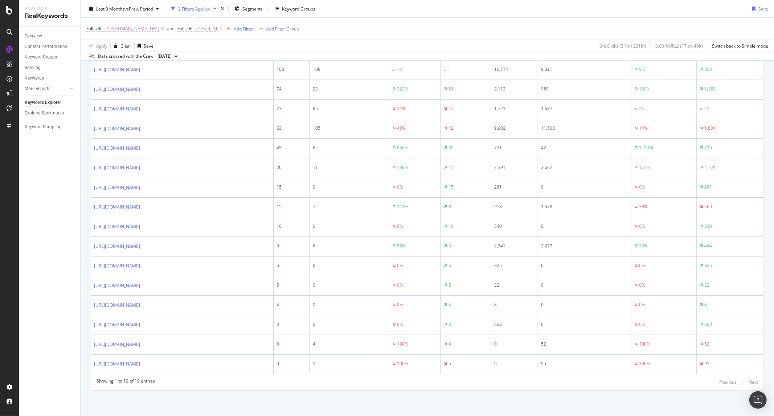
click at [60, 286] on div "Overview Content Performance Keyword Groups Ranking Keywords More Reports Count…" at bounding box center [49, 221] width 61 height 389
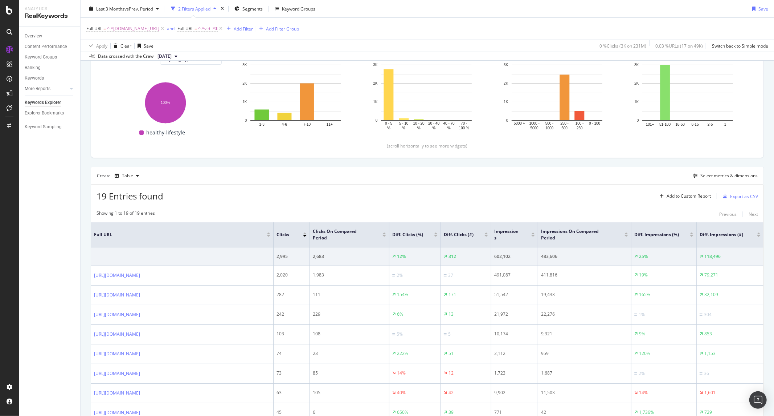
scroll to position [81, 0]
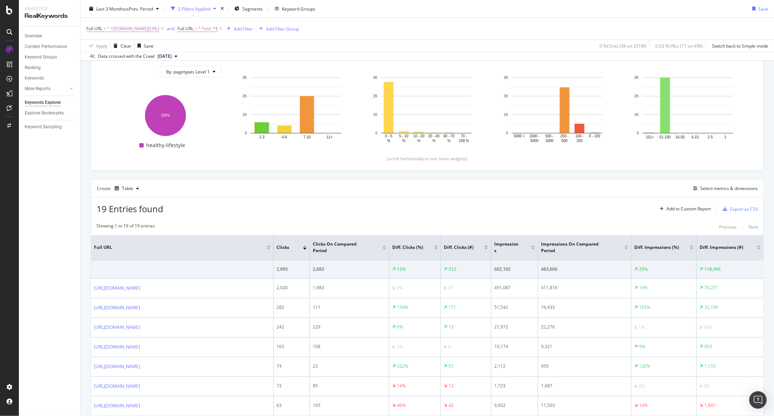
click at [265, 213] on div "19 Entries found Add to Custom Report Export as CSV" at bounding box center [427, 206] width 673 height 18
click at [730, 209] on div "Export as CSV" at bounding box center [744, 209] width 28 height 6
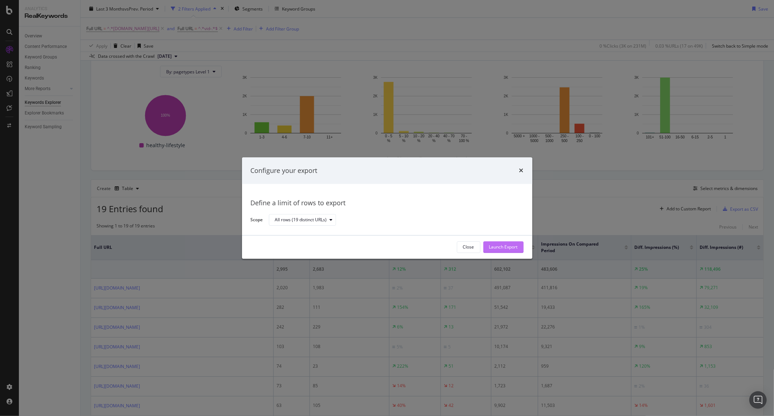
click at [508, 244] on div "Launch Export" at bounding box center [503, 247] width 29 height 6
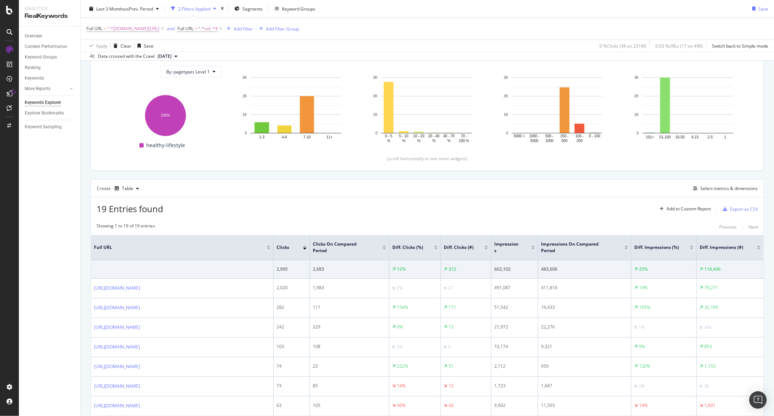
click at [44, 289] on div "Overview Content Performance Keyword Groups Ranking Keywords More Reports Count…" at bounding box center [49, 221] width 61 height 389
click at [421, 30] on div "Full URL = ^.*mayoclinic.org/healthy-lifestyle/fitness/multimedia/.*$ and Full …" at bounding box center [427, 29] width 682 height 22
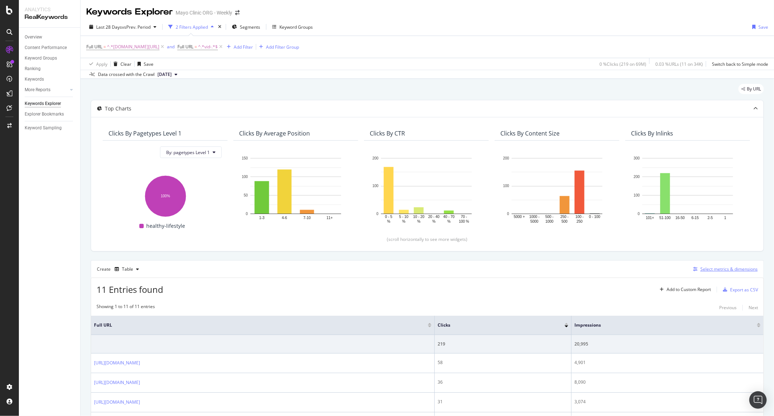
click at [710, 266] on div "Select metrics & dimensions" at bounding box center [729, 269] width 57 height 6
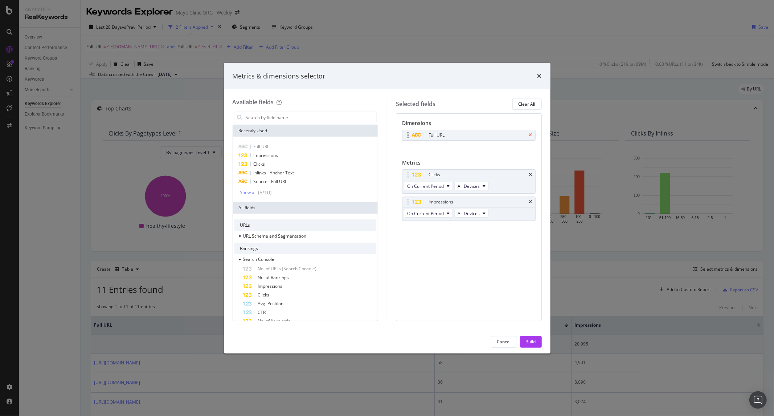
click at [532, 135] on icon "times" at bounding box center [530, 135] width 3 height 4
click at [306, 113] on input "modal" at bounding box center [310, 117] width 131 height 11
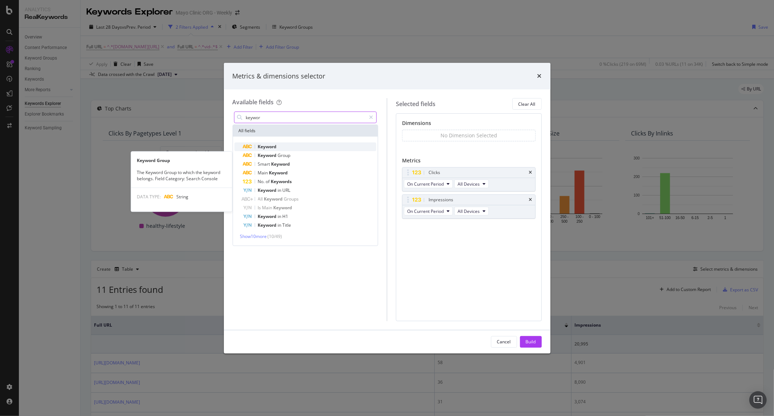
type input "keywor"
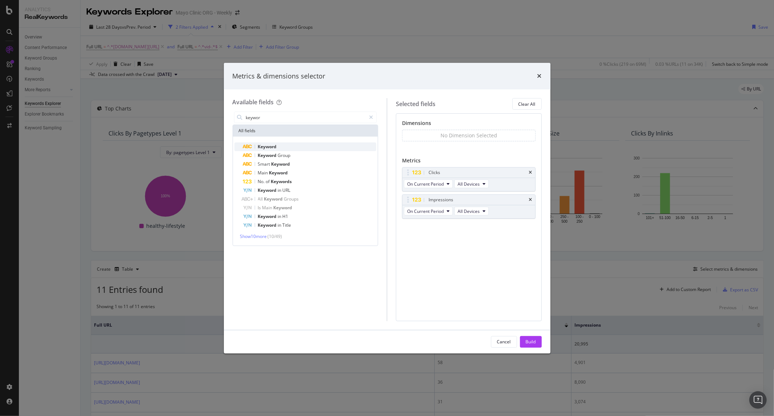
click at [309, 143] on div "Keyword" at bounding box center [310, 146] width 134 height 9
click at [537, 337] on button "Build" at bounding box center [531, 342] width 22 height 12
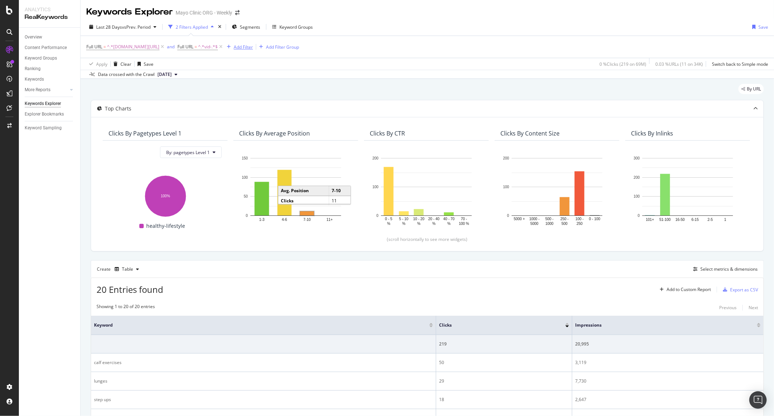
click at [253, 48] on div "Add Filter" at bounding box center [243, 47] width 19 height 6
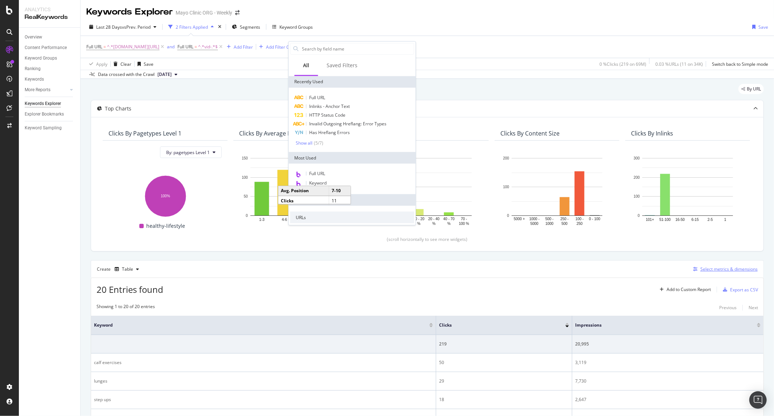
click at [717, 268] on div "Select metrics & dimensions" at bounding box center [729, 269] width 57 height 6
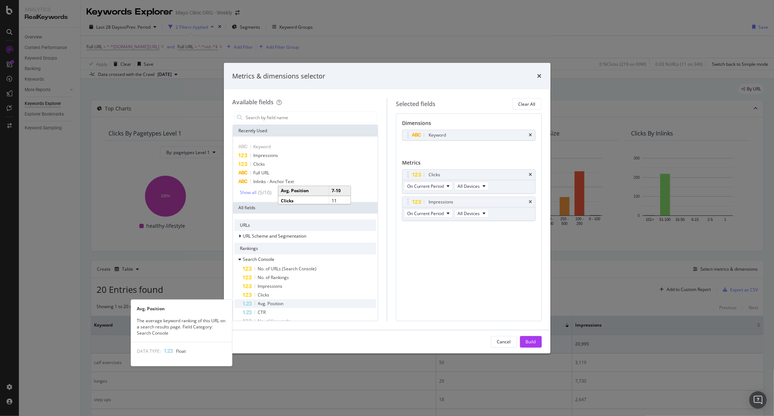
click at [274, 300] on span "Avg. Position" at bounding box center [271, 303] width 26 height 6
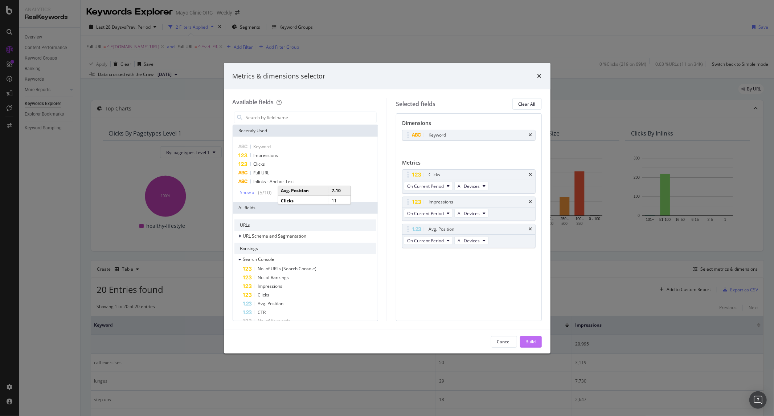
click at [521, 339] on button "Build" at bounding box center [531, 342] width 22 height 12
